Goal: Information Seeking & Learning: Learn about a topic

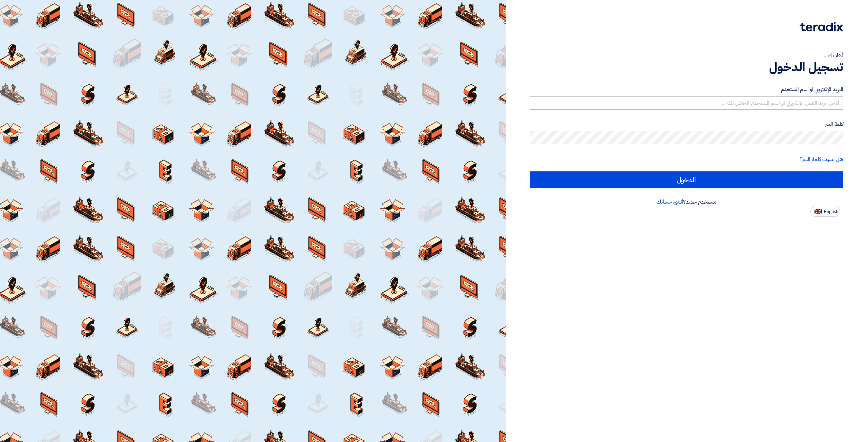
drag, startPoint x: 0, startPoint y: 0, endPoint x: 809, endPoint y: 99, distance: 815.1
click at [810, 95] on div "البريد الإلكتروني او اسم المستخدم" at bounding box center [686, 98] width 313 height 24
click at [809, 102] on input "text" at bounding box center [686, 103] width 313 height 14
type input "[EMAIL_ADDRESS][DOMAIN_NAME]"
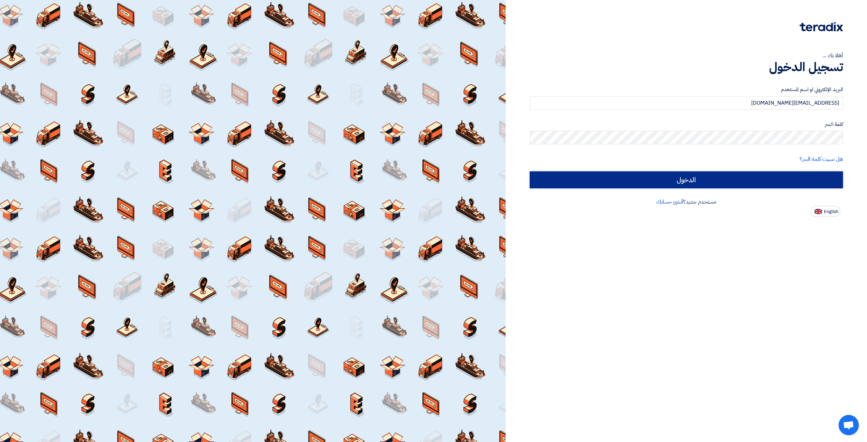
click at [720, 173] on input "الدخول" at bounding box center [686, 179] width 313 height 17
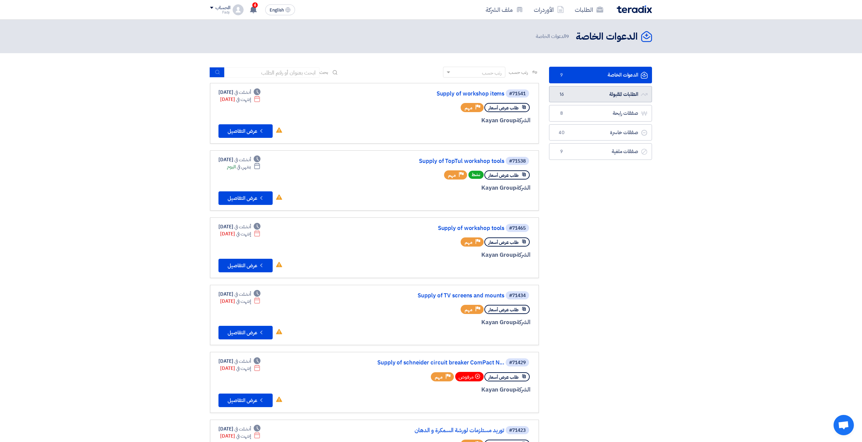
click at [625, 98] on link "الطلبات المقبولة الطلبات المقبولة 16" at bounding box center [600, 94] width 103 height 17
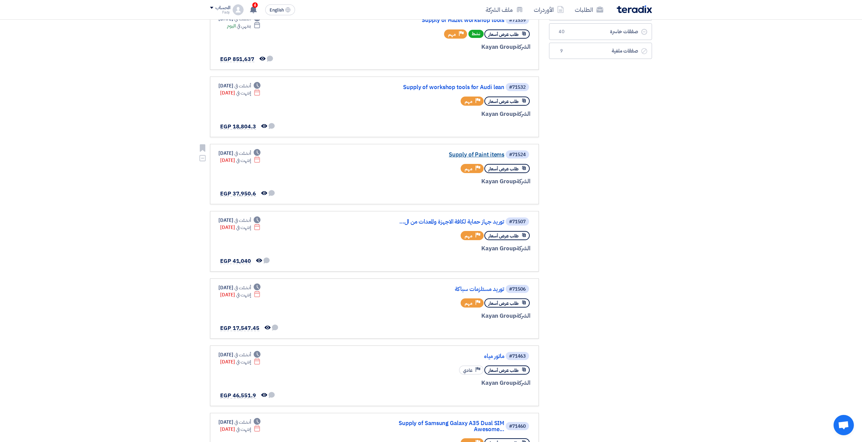
scroll to position [136, 0]
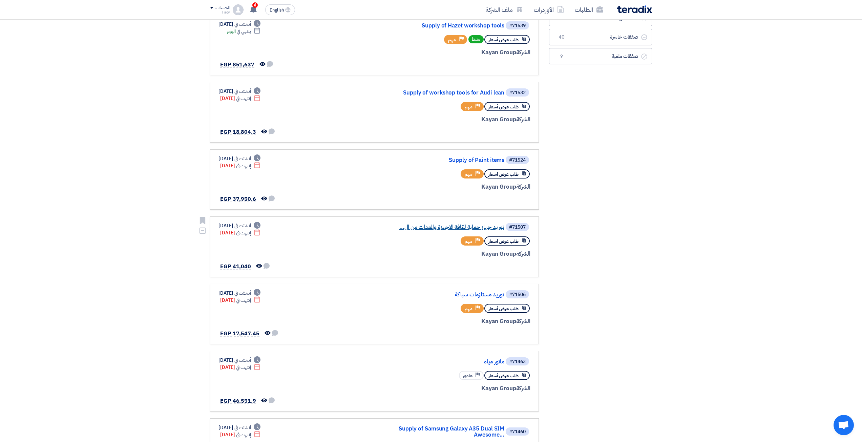
click at [450, 225] on link "توريد جهاز حماية لكافة الاجهزة والمعدات من ال..." at bounding box center [437, 227] width 136 height 6
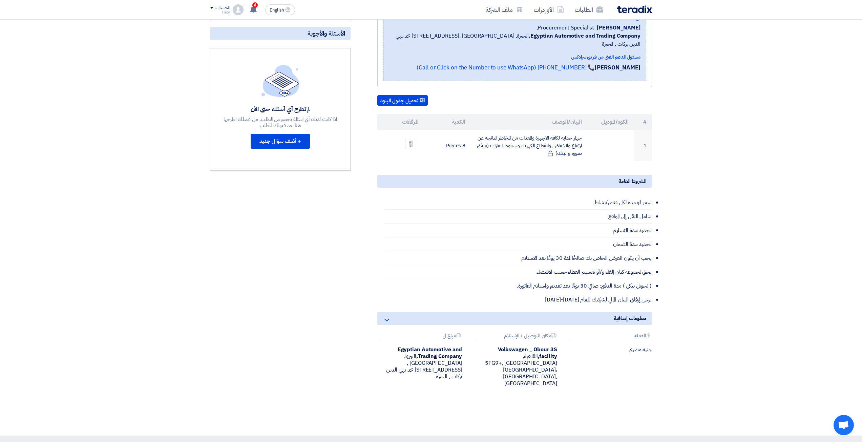
scroll to position [136, 0]
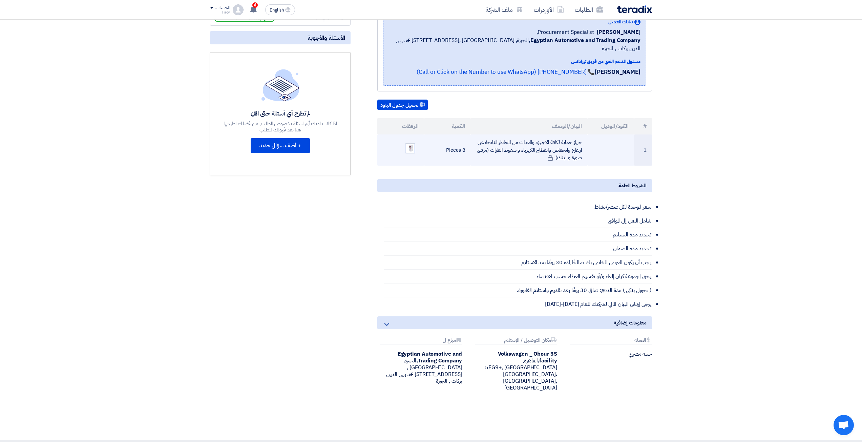
click at [410, 142] on img at bounding box center [410, 148] width 9 height 13
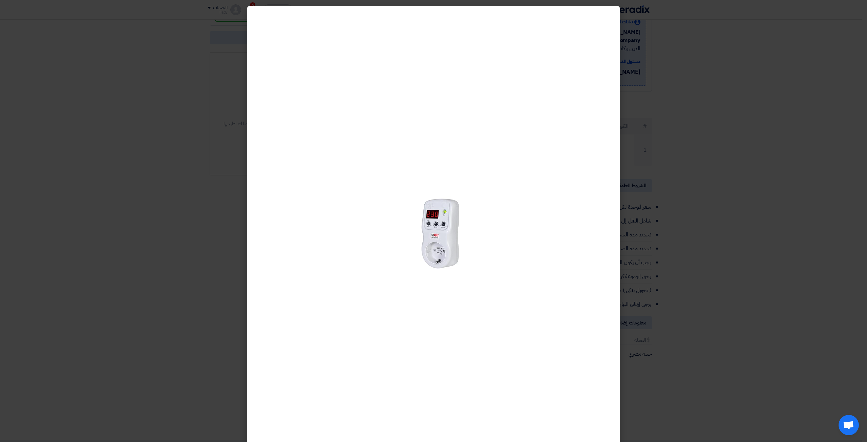
click at [688, 234] on modal-container at bounding box center [433, 221] width 867 height 442
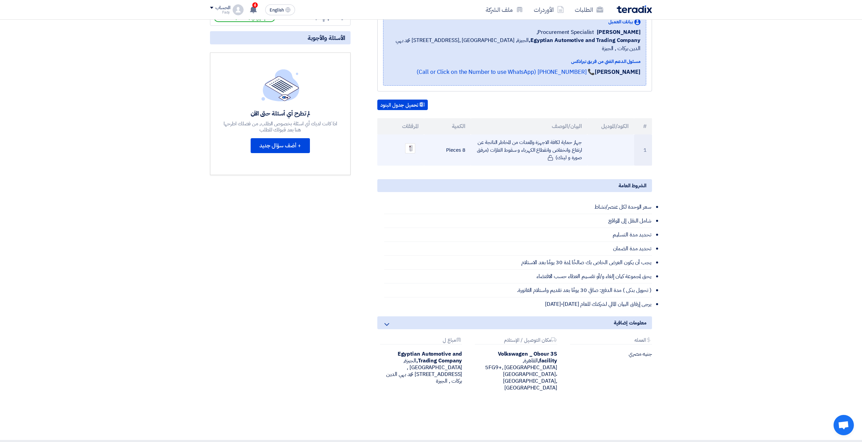
click at [577, 135] on td "جهاز حماية لكافة الاجهزة والمعدات من المخاطر الناتجة عن ارتفاع وانخفاض وانقطاع …" at bounding box center [529, 150] width 117 height 31
click at [578, 135] on td "جهاز حماية لكافة الاجهزة والمعدات من المخاطر الناتجة عن ارتفاع وانخفاض وانقطاع …" at bounding box center [529, 150] width 117 height 31
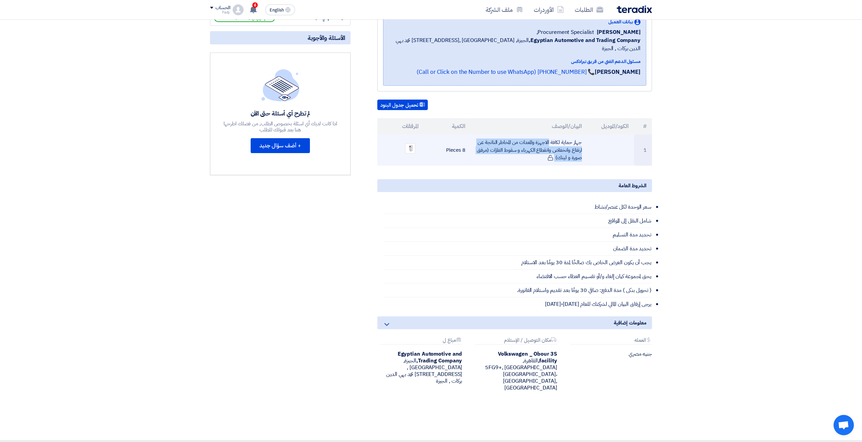
click at [581, 135] on td "جهاز حماية لكافة الاجهزة والمعدات من المخاطر الناتجة عن ارتفاع وانخفاض وانقطاع …" at bounding box center [529, 150] width 117 height 31
click at [492, 141] on td "جهاز حماية لكافة الاجهزة والمعدات من المخاطر الناتجة عن ارتفاع وانخفاض وانقطاع …" at bounding box center [529, 150] width 117 height 31
drag, startPoint x: 492, startPoint y: 141, endPoint x: 498, endPoint y: 135, distance: 8.7
click at [498, 135] on td "جهاز حماية لكافة الاجهزة والمعدات من المخاطر الناتجة عن ارتفاع وانخفاض وانقطاع …" at bounding box center [529, 150] width 117 height 31
drag, startPoint x: 586, startPoint y: 135, endPoint x: 562, endPoint y: 132, distance: 23.5
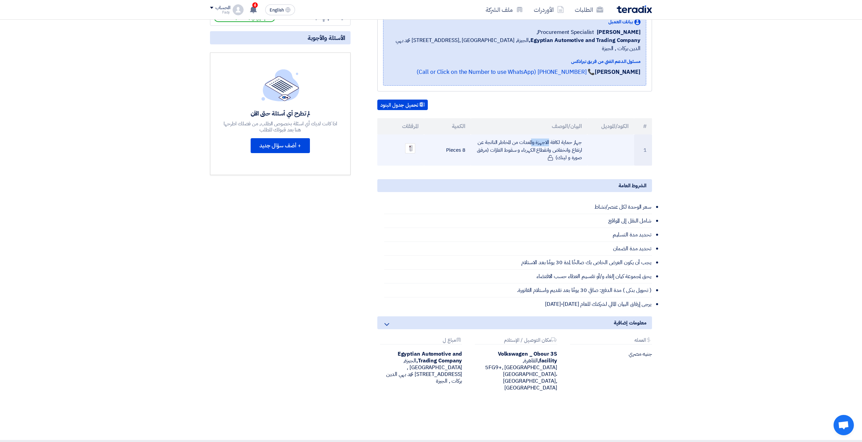
click at [562, 135] on td "جهاز حماية لكافة الاجهزة والمعدات من المخاطر الناتجة عن ارتفاع وانخفاض وانقطاع …" at bounding box center [529, 150] width 117 height 31
copy td "جهاز حماية"
click at [412, 142] on img at bounding box center [410, 148] width 9 height 13
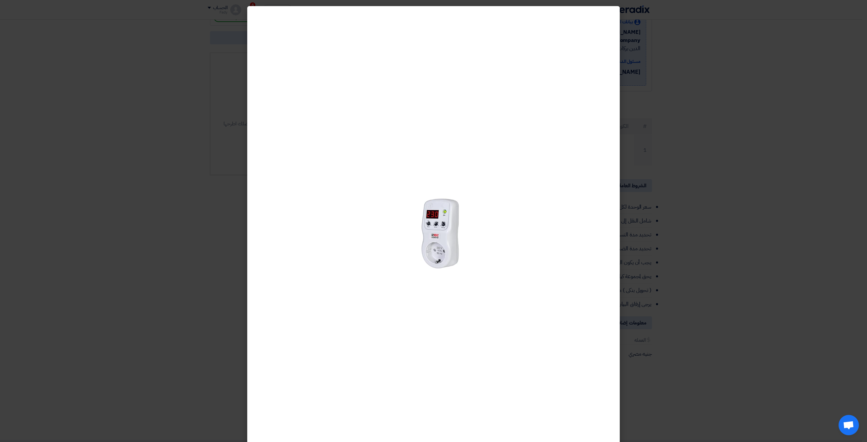
click at [142, 148] on modal-container at bounding box center [433, 221] width 867 height 442
